Goal: Task Accomplishment & Management: Complete application form

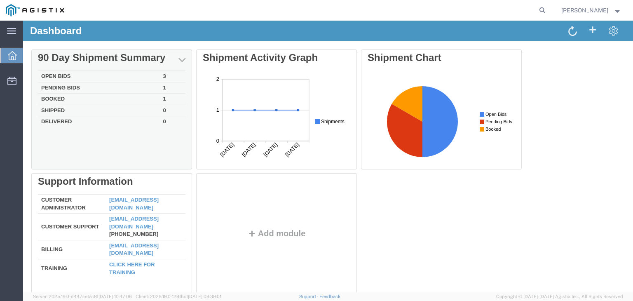
click at [73, 101] on td "Booked" at bounding box center [99, 100] width 122 height 12
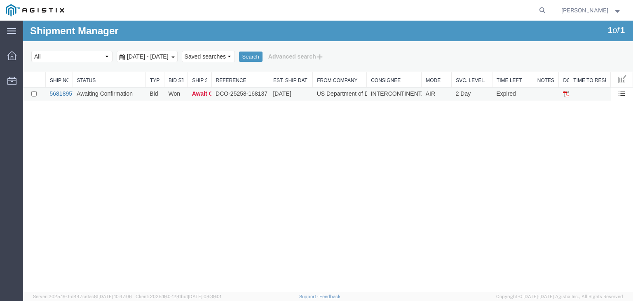
click at [62, 92] on link "56818957" at bounding box center [63, 93] width 26 height 7
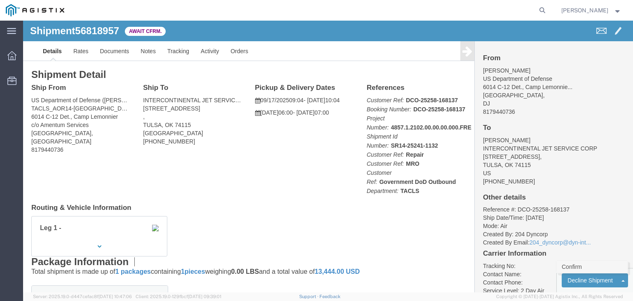
click link "Confirm"
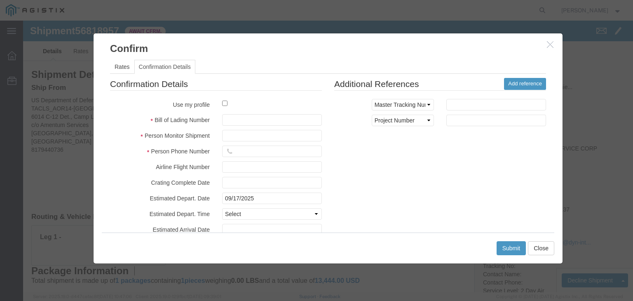
click button "button"
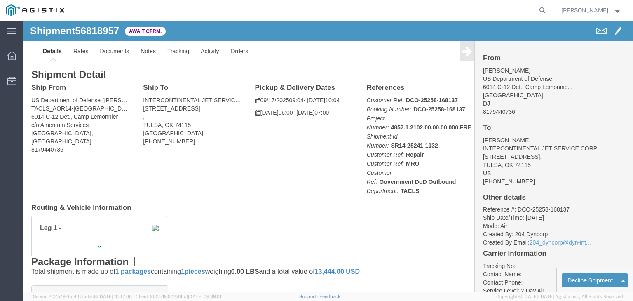
click address "US Department of Defense ([PERSON_NAME]) TACLS_AOR14-[GEOGRAPHIC_DATA]. Africa …"
copy address "[GEOGRAPHIC_DATA]"
click address "US Department of Defense ([PERSON_NAME]) TACLS_AOR14-[GEOGRAPHIC_DATA]. Africa …"
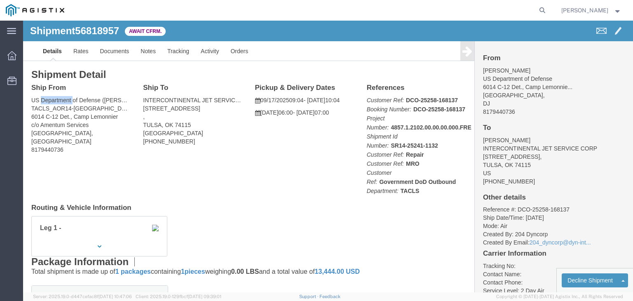
click address "US Department of Defense ([PERSON_NAME]) TACLS_AOR14-[GEOGRAPHIC_DATA]. Africa …"
copy address "US Department of Defense ([PERSON_NAME])"
click address "US Department of Defense ([PERSON_NAME]) TACLS_AOR14-[GEOGRAPHIC_DATA]. Africa …"
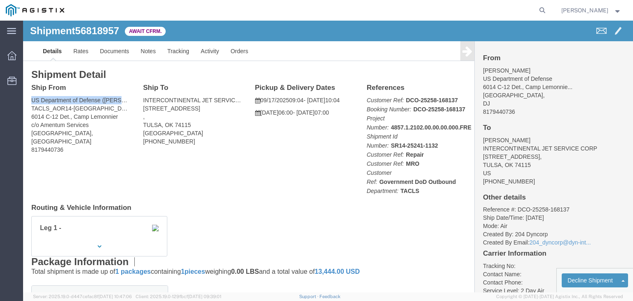
click address "US Department of Defense ([PERSON_NAME]) TACLS_AOR14-[GEOGRAPHIC_DATA]. Africa …"
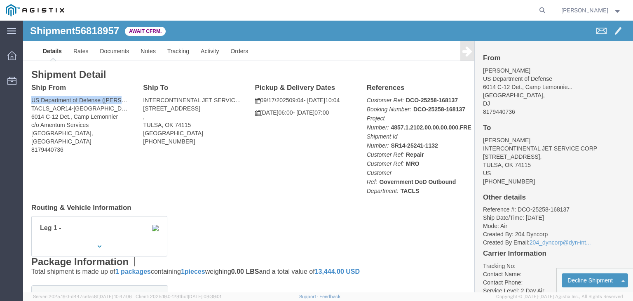
click address "US Department of Defense ([PERSON_NAME]) TACLS_AOR14-[GEOGRAPHIC_DATA]. Africa …"
copy address "US Department of Defense ([PERSON_NAME])"
click link "Documents"
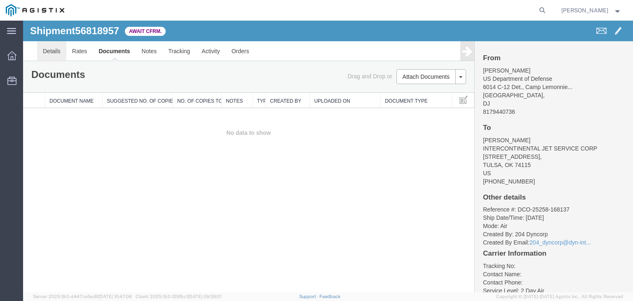
click at [52, 49] on link "Details" at bounding box center [51, 51] width 29 height 20
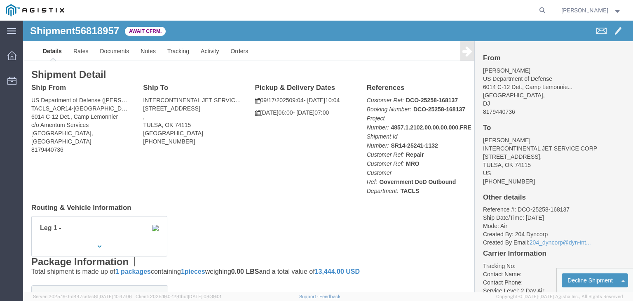
click address "US Department of Defense ([PERSON_NAME]) TACLS_AOR14-[GEOGRAPHIC_DATA]. Africa …"
copy address "US Department of Defense ([PERSON_NAME])"
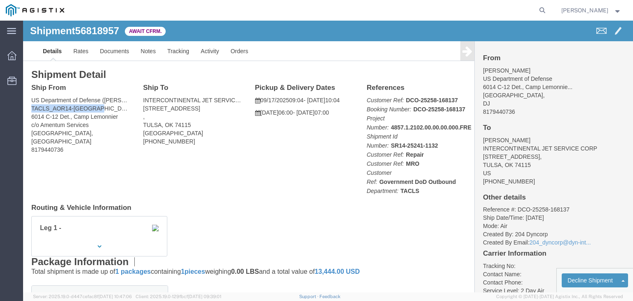
copy address "TACLS_AOR14-[GEOGRAPHIC_DATA]"
drag, startPoint x: 70, startPoint y: 88, endPoint x: -14, endPoint y: 89, distance: 83.6
click html "Shipment 56818957 0 of 0 Await Cfrm. Details Rates Documents Notes Tracking Act…"
drag, startPoint x: 77, startPoint y: 80, endPoint x: 0, endPoint y: 78, distance: 76.6
click div "Shipment Detail Ship From US Department of Defense ([PERSON_NAME]) TACLS_AOR14-…"
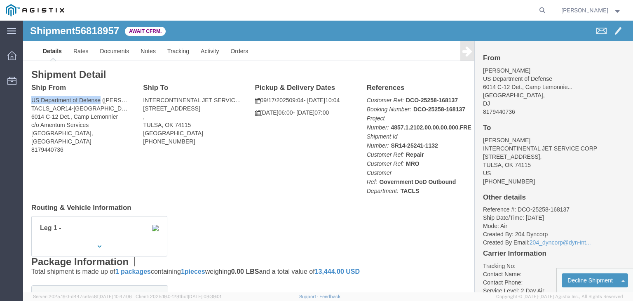
copy address "US Department of Defense"
click address "US Department of Defense ([PERSON_NAME]) TACLS_AOR14-[GEOGRAPHIC_DATA]. Africa …"
copy address "6014 C-12 Det"
drag, startPoint x: 45, startPoint y: 96, endPoint x: -5, endPoint y: 94, distance: 50.3
click html "Shipment 56818957 0 of 0 Await Cfrm. Details Rates Documents Notes Tracking Act…"
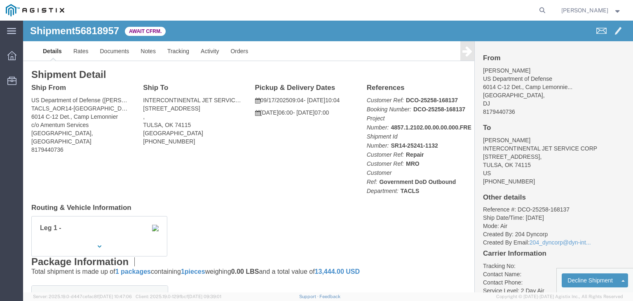
click address "US Department of Defense ([PERSON_NAME]) TACLS_AOR14-[GEOGRAPHIC_DATA]. Africa …"
drag, startPoint x: 66, startPoint y: 105, endPoint x: 46, endPoint y: 105, distance: 19.8
click address "US Department of Defense ([PERSON_NAME]) TACLS_AOR14-[GEOGRAPHIC_DATA]. Africa …"
copy address "Camp Lemonnier"
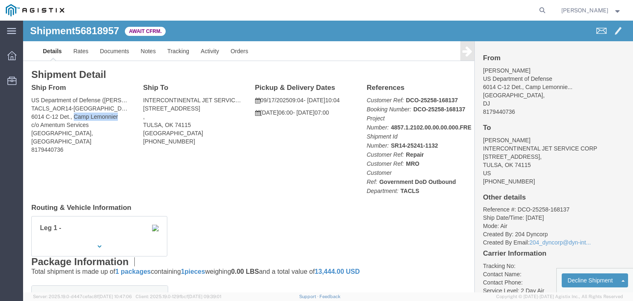
drag, startPoint x: 97, startPoint y: 94, endPoint x: 51, endPoint y: 98, distance: 45.8
click address "US Department of Defense ([PERSON_NAME]) TACLS_AOR14-[GEOGRAPHIC_DATA]. Africa …"
drag, startPoint x: 36, startPoint y: 111, endPoint x: 31, endPoint y: 103, distance: 8.7
click address "US Department of Defense ([PERSON_NAME]) TACLS_AOR14-[GEOGRAPHIC_DATA]. Africa …"
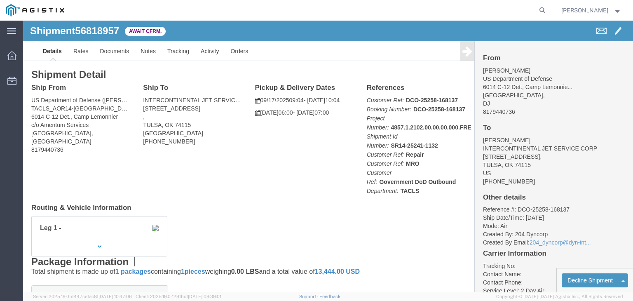
click address "US Department of Defense ([PERSON_NAME]) TACLS_AOR14-[GEOGRAPHIC_DATA]. Africa …"
drag, startPoint x: 65, startPoint y: 104, endPoint x: 3, endPoint y: 105, distance: 61.8
click div "Ship From US Department of Defense ([PERSON_NAME]) TACLS_AOR14-[GEOGRAPHIC_DATA…"
copy address "c/o Amentum Services"
click address "US Department of Defense ([PERSON_NAME]) TACLS_AOR14-[GEOGRAPHIC_DATA]. Africa …"
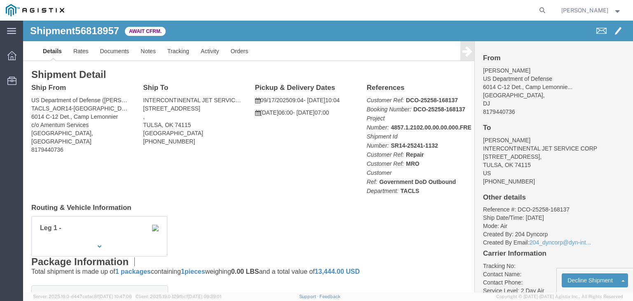
click address "US Department of Defense ([PERSON_NAME]) TACLS_AOR14-[GEOGRAPHIC_DATA]. Africa …"
drag, startPoint x: 46, startPoint y: 96, endPoint x: 10, endPoint y: 98, distance: 35.5
click address "US Department of Defense ([PERSON_NAME]) TACLS_AOR14-[GEOGRAPHIC_DATA]. Africa …"
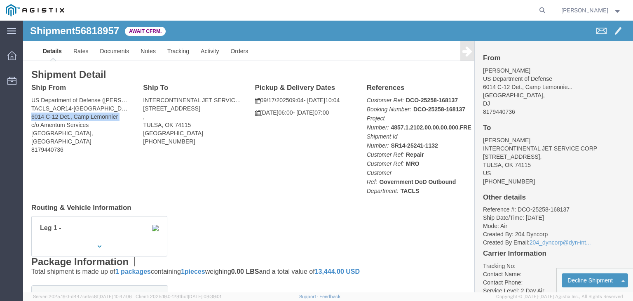
click address "US Department of Defense ([PERSON_NAME]) TACLS_AOR14-[GEOGRAPHIC_DATA]. Africa …"
click link "Notes"
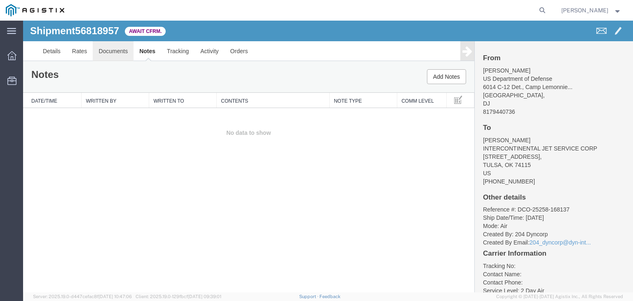
click at [118, 47] on link "Documents" at bounding box center [113, 51] width 41 height 20
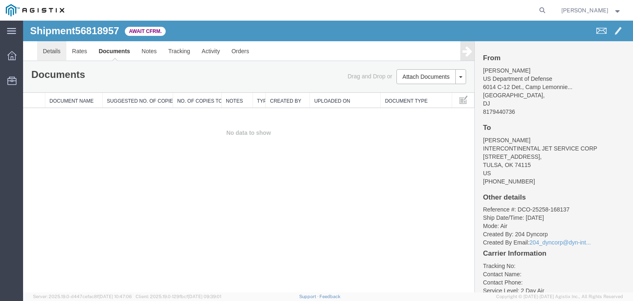
click at [53, 58] on link "Details" at bounding box center [51, 51] width 29 height 20
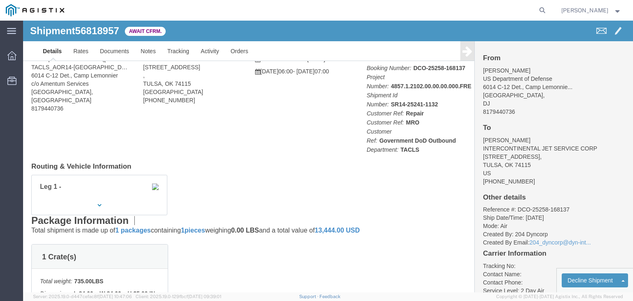
scroll to position [35, 0]
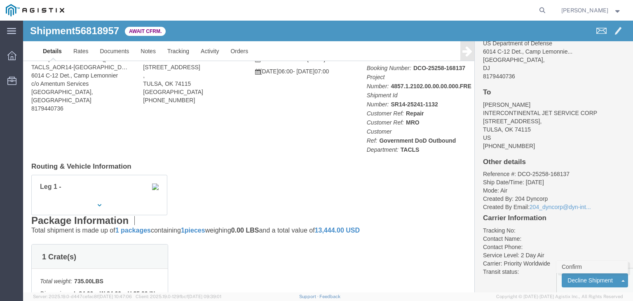
click link "Confirm"
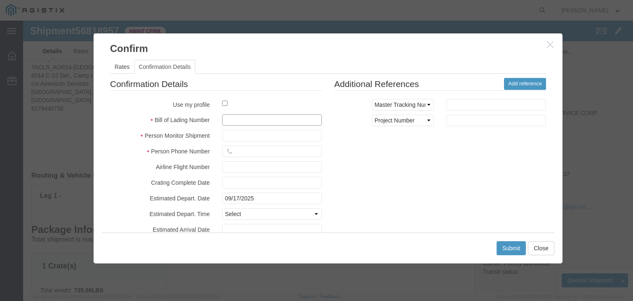
click input "text"
type input "S00255171"
click input "text"
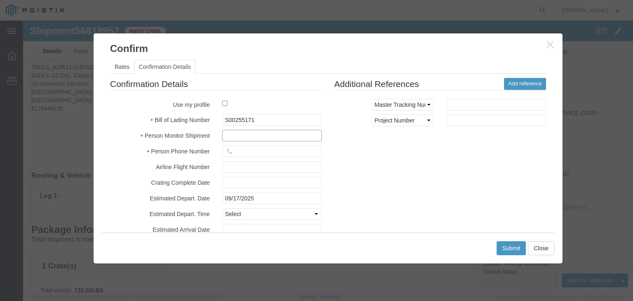
click input "text"
type input "CSV - Customer Service department"
click input "text"
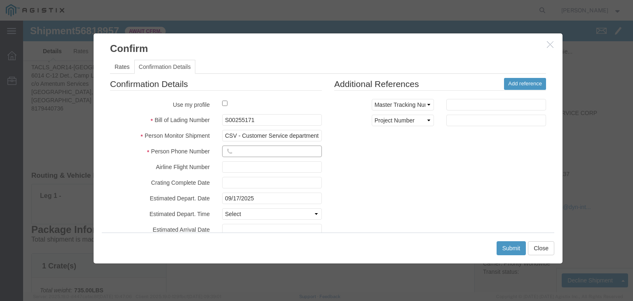
type input "[PHONE_NUMBER]"
click input "text"
click input "09/17/2025"
click td "22"
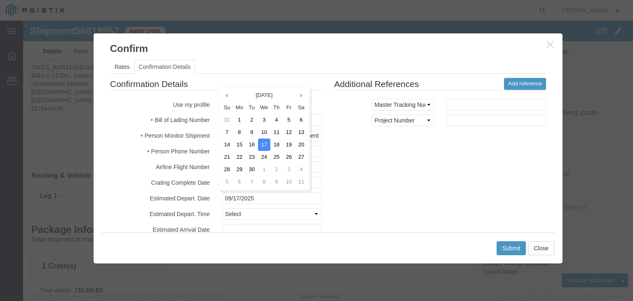
type input "[DATE]"
click input "text"
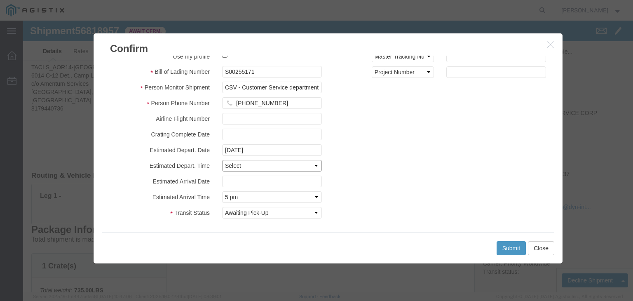
click select "Select Midnight 1 am 2 am 3 am 4 am 5 am 6 am 7 am 8 am 9 am 10 am 11 am 12 Noo…"
click div "Confirmation Details Use my profile Bill of Lading Number S00255171 Person Moni…"
click select "Select Trailer Dropped Documents Uploaded In-Transit with Partner Delivered Loa…"
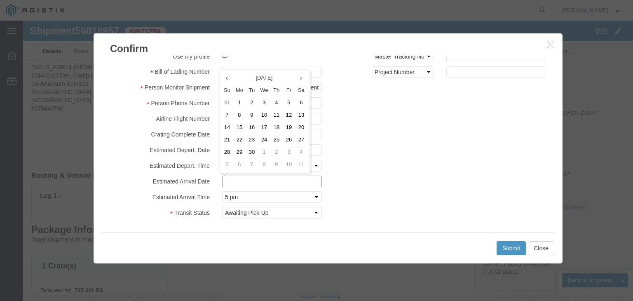
click input "text"
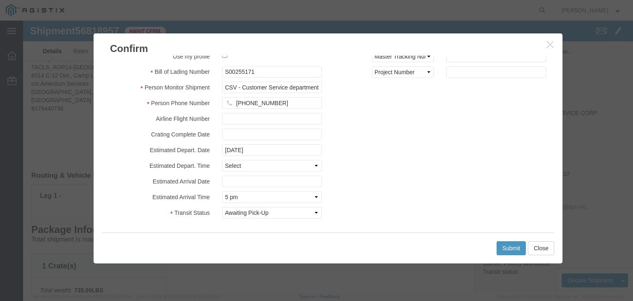
click div "Confirmation Details Use my profile Bill of Lading Number S00255171 Person Moni…"
click input "text"
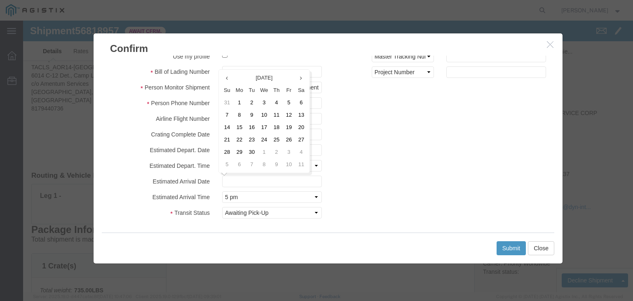
click td "30"
type input "[DATE]"
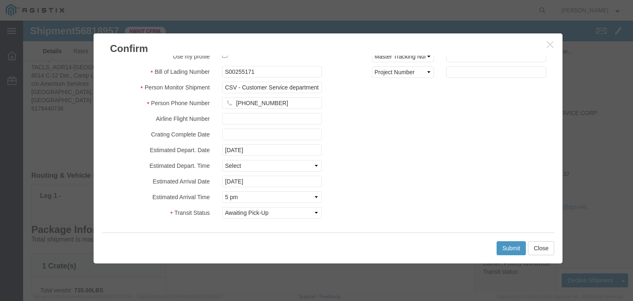
click div "Confirmation Details Use my profile Bill of Lading Number S00255171 Person Moni…"
click button "Submit"
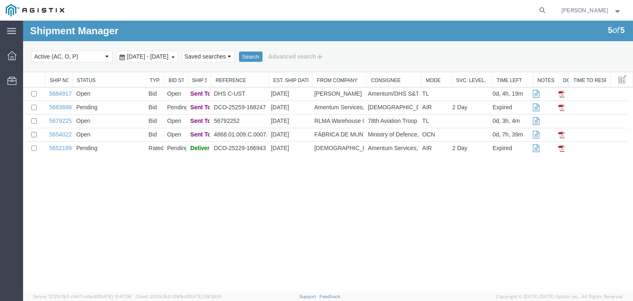
scroll to position [0, 0]
drag, startPoint x: 9, startPoint y: 34, endPoint x: 12, endPoint y: 40, distance: 6.4
click at [9, 34] on icon at bounding box center [11, 31] width 9 height 6
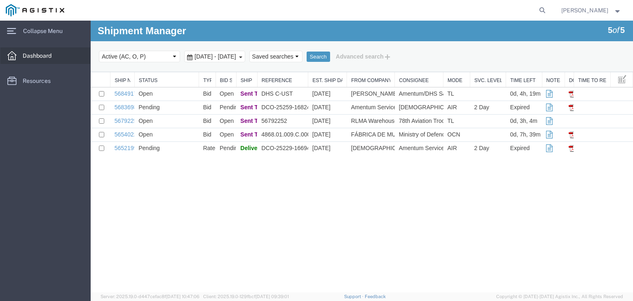
click at [37, 55] on span "Dashboard" at bounding box center [40, 55] width 35 height 16
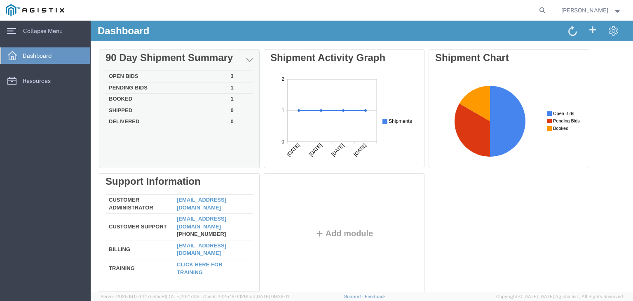
click at [117, 99] on div "Delete 90 Day Shipment Summary Open Bids 3 Pending Bids 1 Booked 1 Shipped 0 De…" at bounding box center [362, 172] width 526 height 247
click at [120, 101] on td "Booked" at bounding box center [166, 100] width 122 height 12
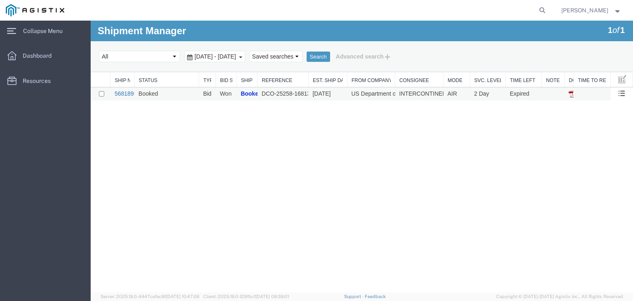
click at [123, 93] on link "56818957" at bounding box center [128, 93] width 26 height 7
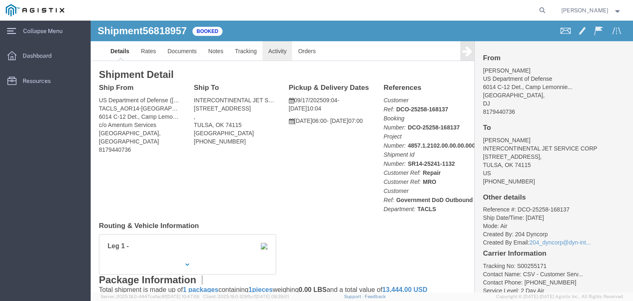
click link "Activity"
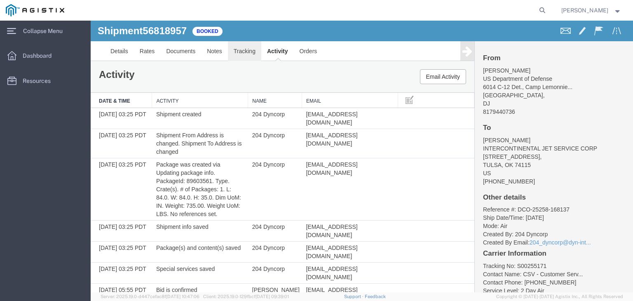
click at [234, 52] on link "Tracking" at bounding box center [244, 51] width 33 height 20
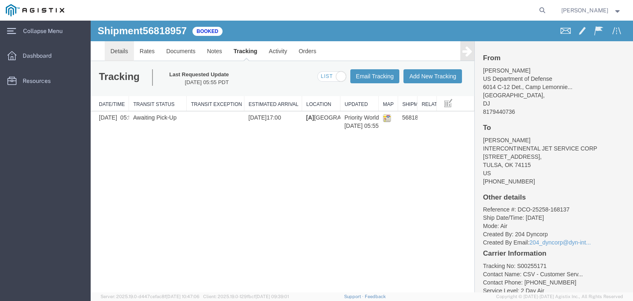
click at [117, 52] on link "Details" at bounding box center [119, 51] width 29 height 20
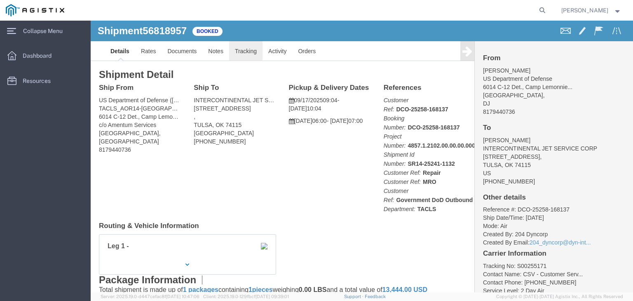
click link "Tracking"
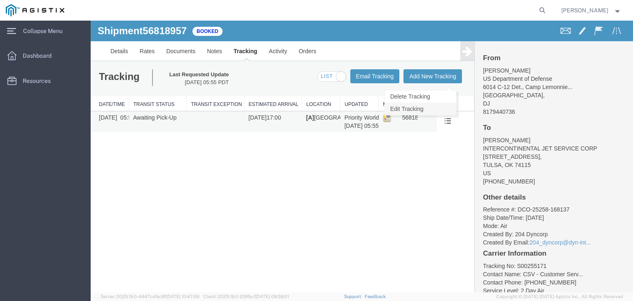
click at [435, 109] on link "Edit Tracking" at bounding box center [420, 109] width 71 height 12
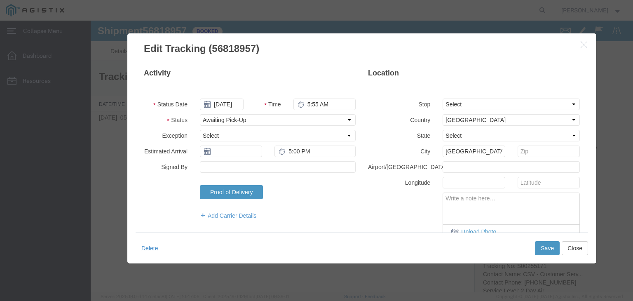
click at [582, 44] on icon "button" at bounding box center [583, 44] width 7 height 7
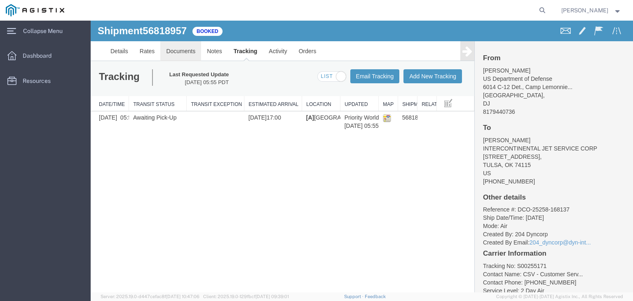
click at [192, 51] on link "Documents" at bounding box center [180, 51] width 41 height 20
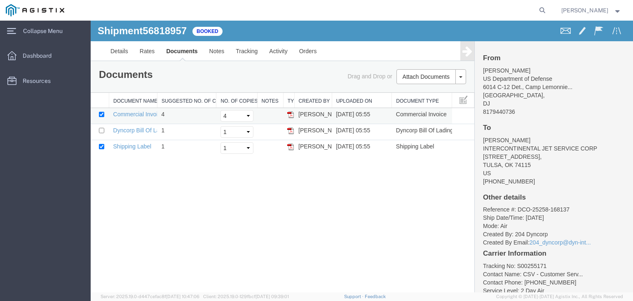
click at [135, 117] on td "Commercial Invoice" at bounding box center [133, 116] width 48 height 16
click at [135, 117] on link "Commercial Invoice" at bounding box center [138, 114] width 51 height 7
drag, startPoint x: 334, startPoint y: 23, endPoint x: 128, endPoint y: 145, distance: 239.4
click at [128, 145] on link "Shipping Label" at bounding box center [132, 146] width 38 height 7
drag, startPoint x: 133, startPoint y: 131, endPoint x: 335, endPoint y: 37, distance: 221.9
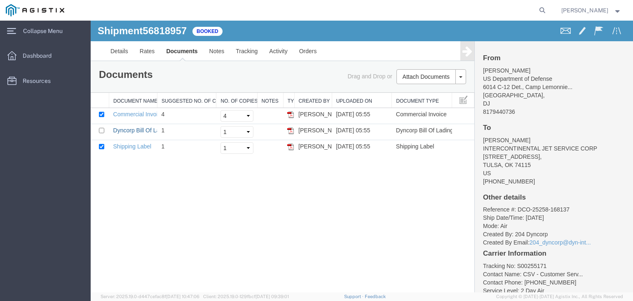
click at [133, 131] on link "Dyncorp Bill Of Lading" at bounding box center [141, 130] width 57 height 7
click at [126, 48] on link "Details" at bounding box center [119, 51] width 29 height 20
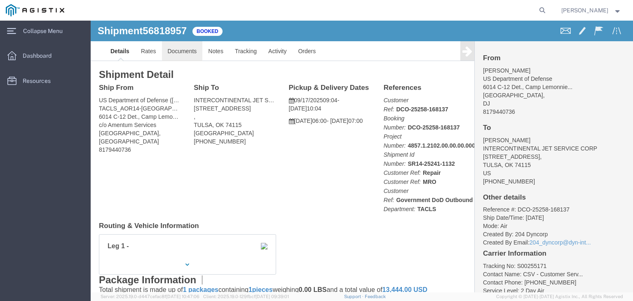
click link "Documents"
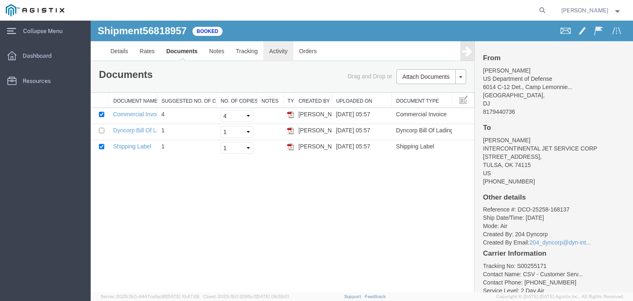
click at [276, 54] on link "Activity" at bounding box center [278, 51] width 30 height 20
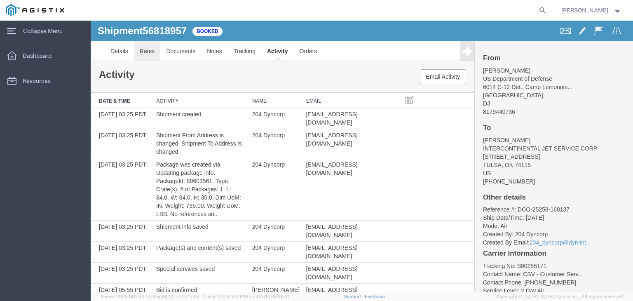
click at [154, 54] on link "Rates" at bounding box center [147, 51] width 27 height 20
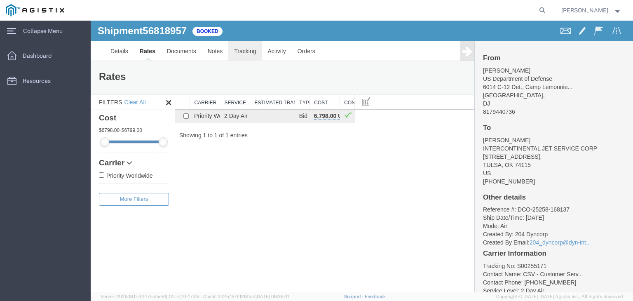
click at [252, 56] on link "Tracking" at bounding box center [244, 51] width 33 height 20
